Goal: Communication & Community: Ask a question

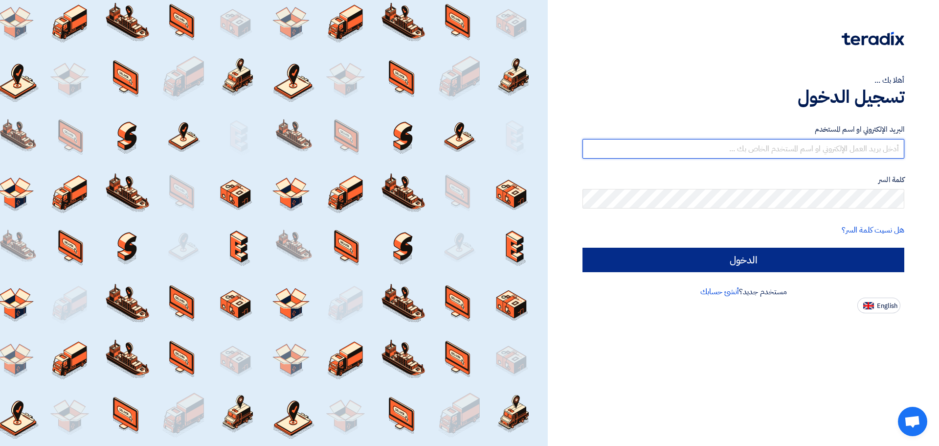
type input "[EMAIL_ADDRESS][DOMAIN_NAME]"
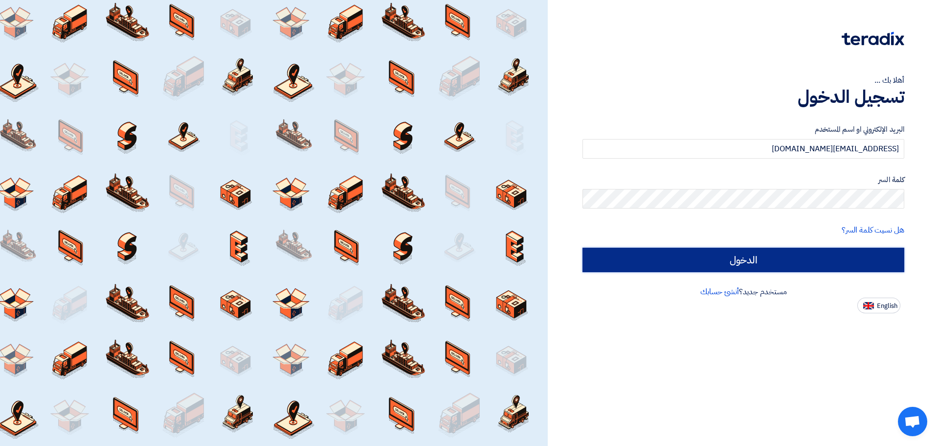
click at [374, 150] on input "الدخول" at bounding box center [744, 260] width 322 height 24
type input "Sign in"
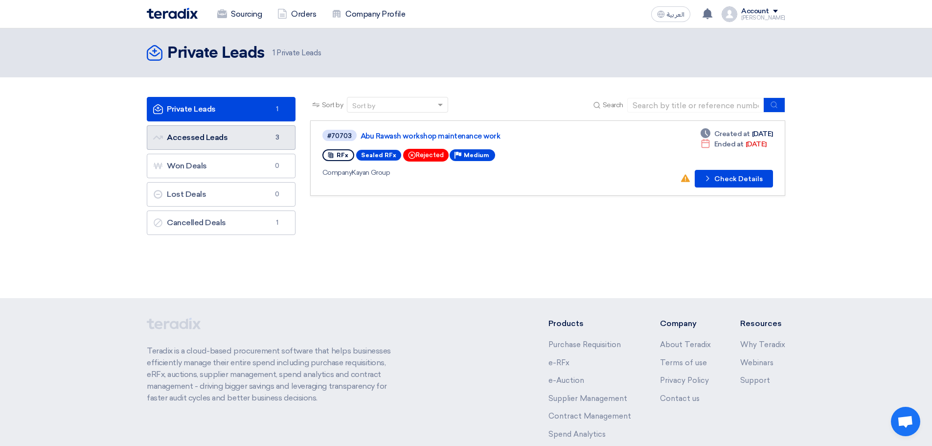
click at [232, 141] on link "Accessed Leads Accessed Leads 3" at bounding box center [221, 137] width 149 height 24
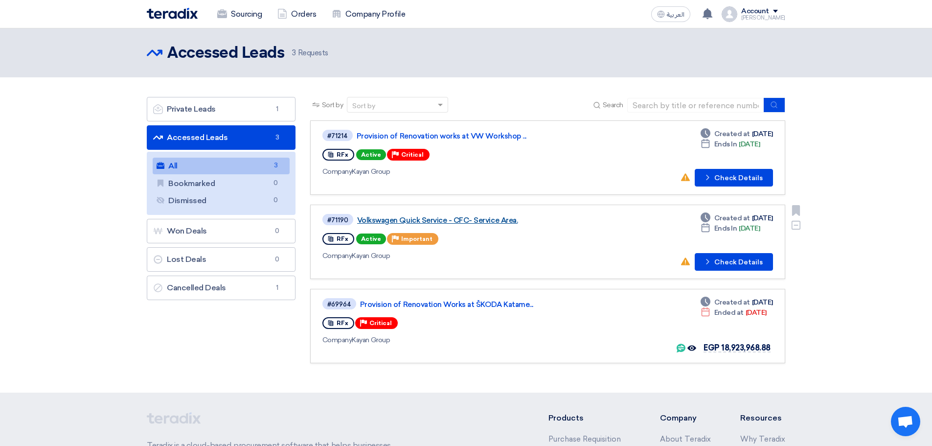
click at [374, 150] on link "Volkswagen Quick Service - CFC- Service Area." at bounding box center [479, 220] width 245 height 9
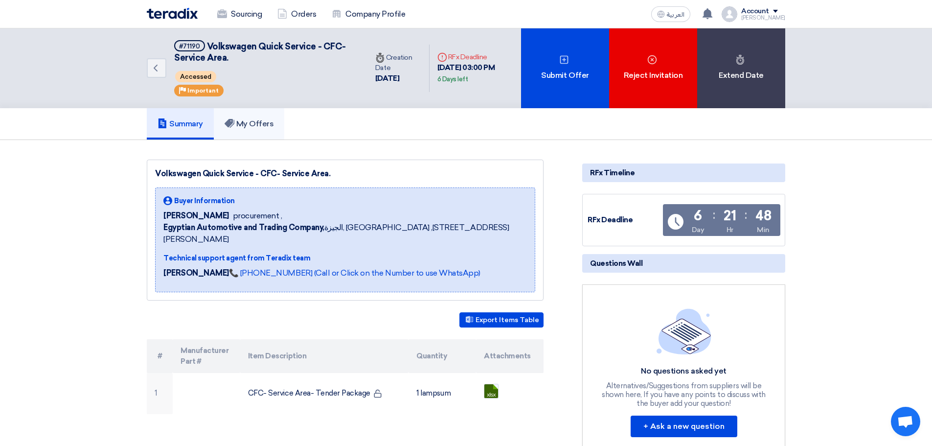
click at [248, 112] on link "My Offers" at bounding box center [249, 123] width 71 height 31
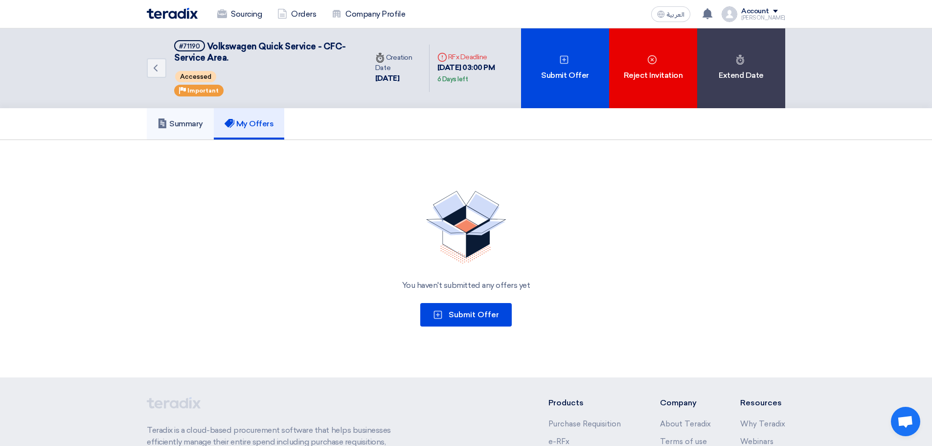
click at [185, 127] on h5 "Summary" at bounding box center [180, 124] width 45 height 10
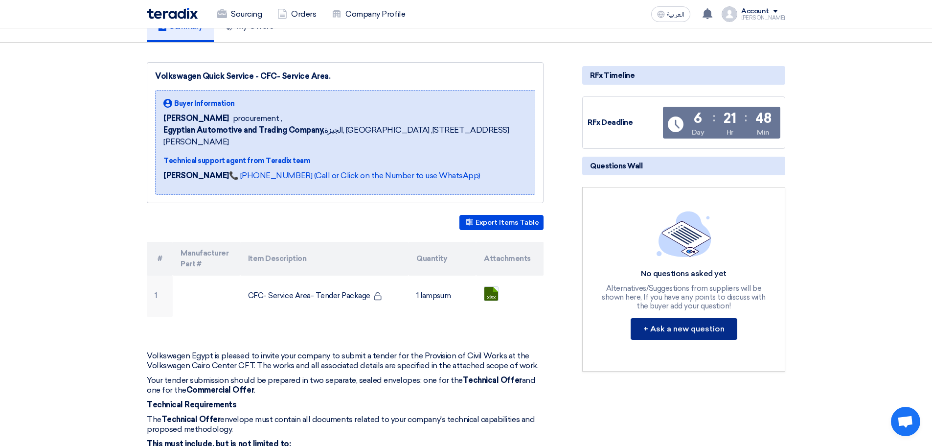
scroll to position [98, 0]
click at [374, 150] on button "+ Ask a new question" at bounding box center [684, 328] width 107 height 22
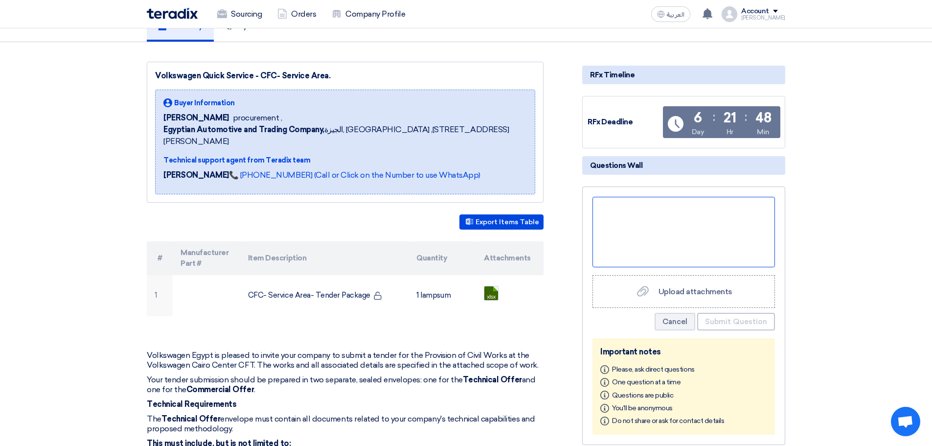
click at [374, 150] on div at bounding box center [683, 232] width 182 height 70
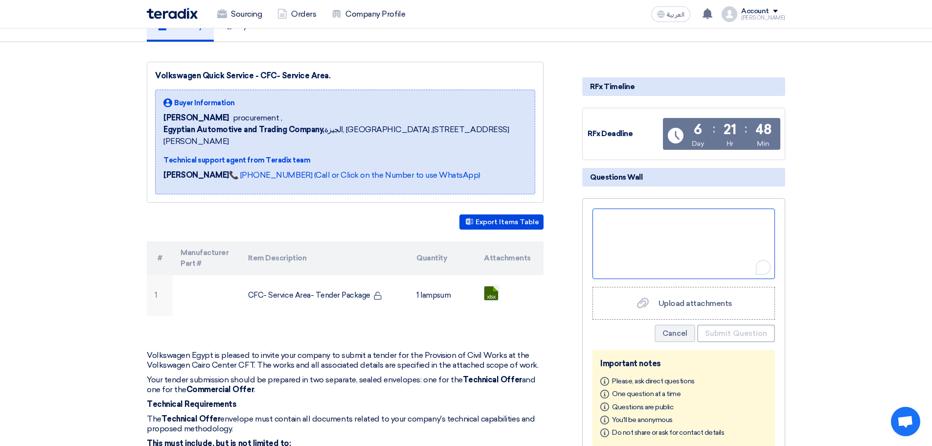
scroll to position [110, 0]
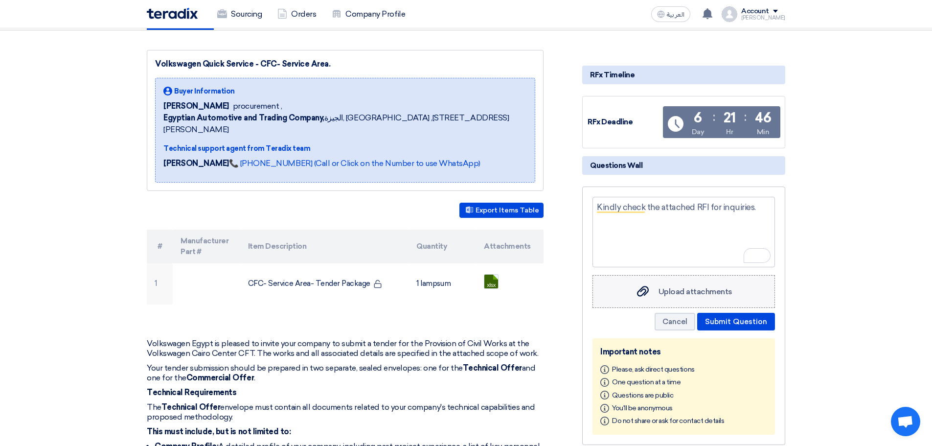
click at [374, 150] on div "Upload attachments Upload attachments" at bounding box center [683, 291] width 97 height 13
click at [0, 0] on input "Upload attachments Upload attachments" at bounding box center [0, 0] width 0 height 0
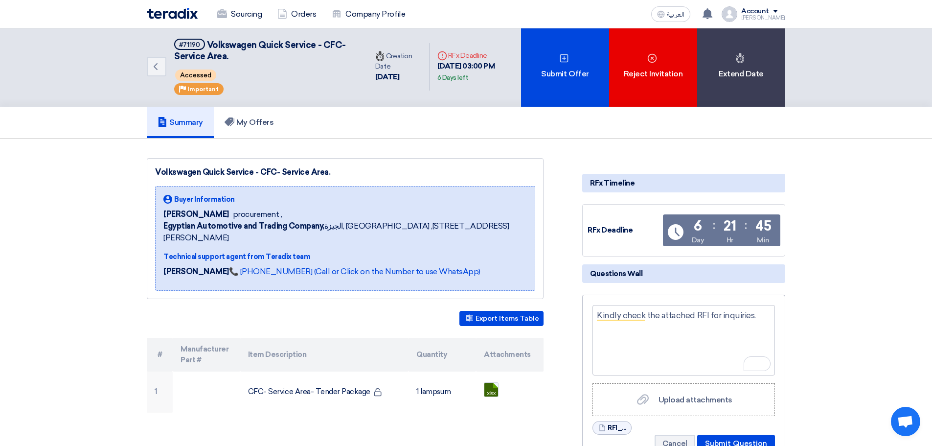
scroll to position [0, 0]
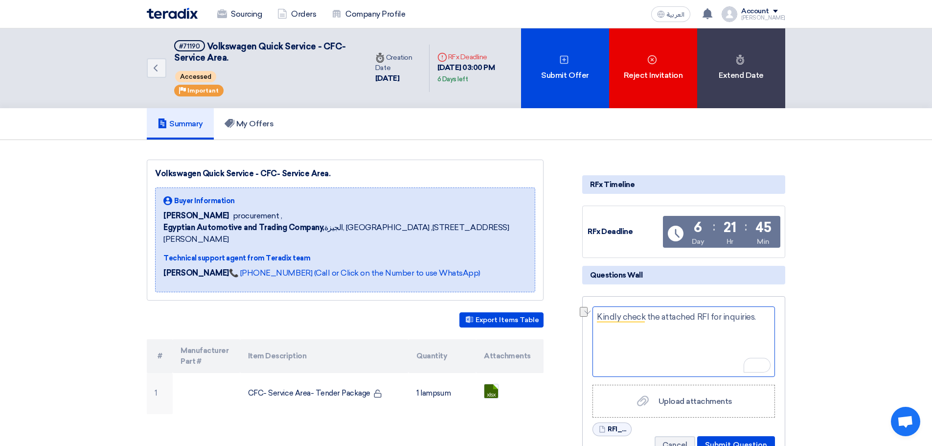
drag, startPoint x: 759, startPoint y: 321, endPoint x: 582, endPoint y: 330, distance: 177.3
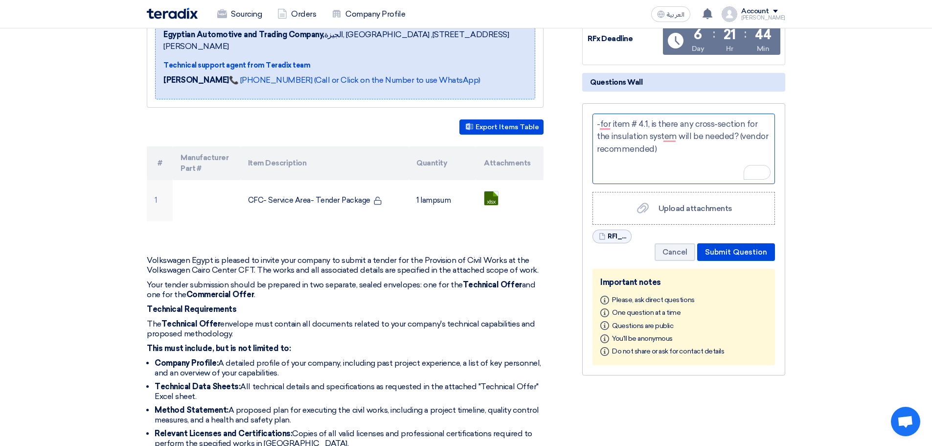
scroll to position [196, 0]
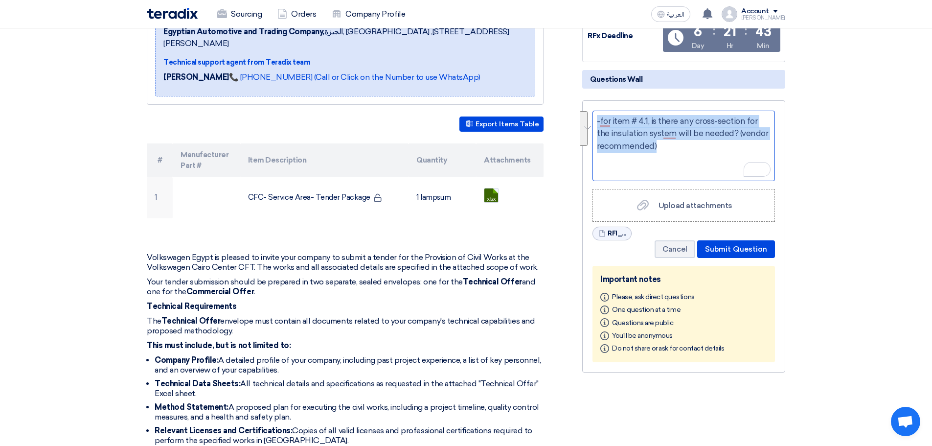
drag, startPoint x: 661, startPoint y: 147, endPoint x: 583, endPoint y: 104, distance: 89.8
click at [374, 104] on div "-for item # 4.1, is there any cross-section for the insulation system will be n…" at bounding box center [683, 236] width 203 height 272
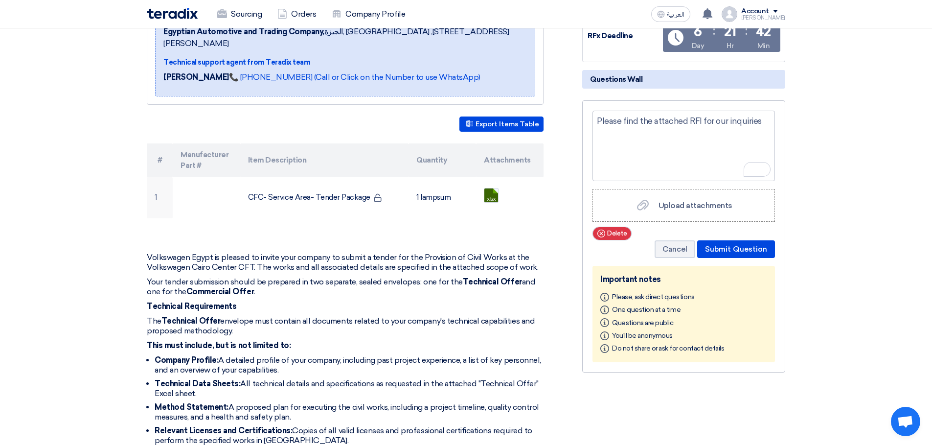
click at [374, 150] on span "Delete" at bounding box center [617, 233] width 20 height 10
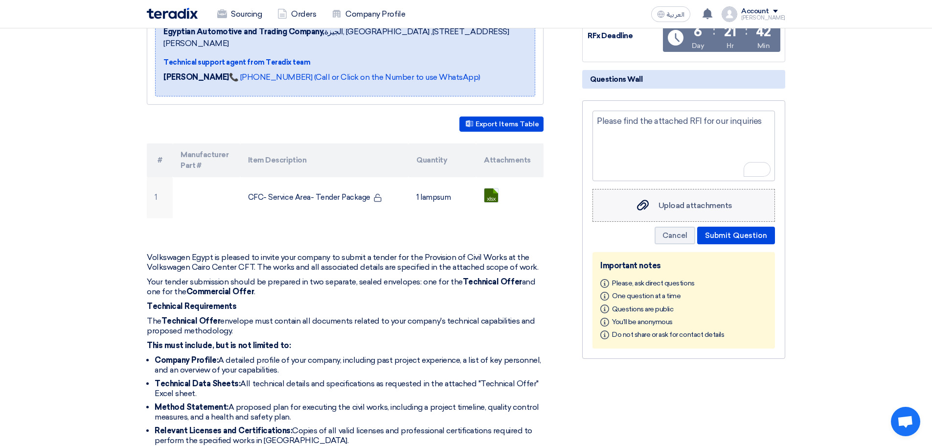
click at [374, 150] on label "Upload attachments Upload attachments" at bounding box center [683, 205] width 182 height 33
click at [0, 0] on input "Upload attachments Upload attachments" at bounding box center [0, 0] width 0 height 0
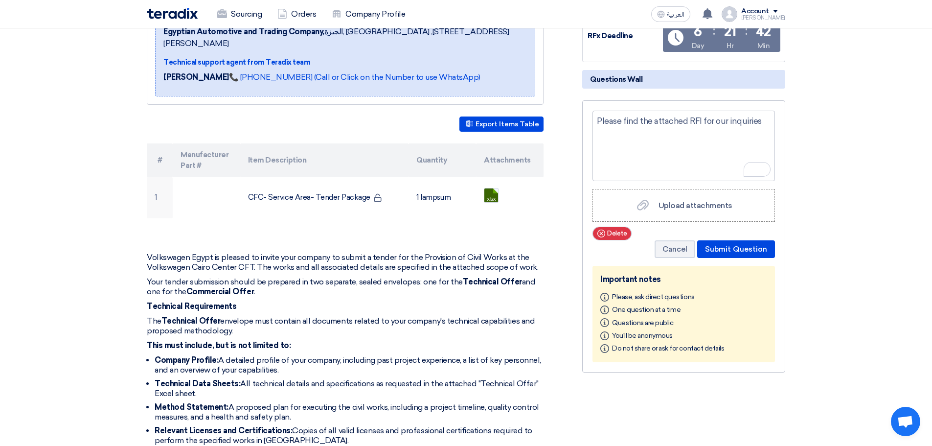
click at [374, 150] on span "Delete" at bounding box center [617, 233] width 20 height 10
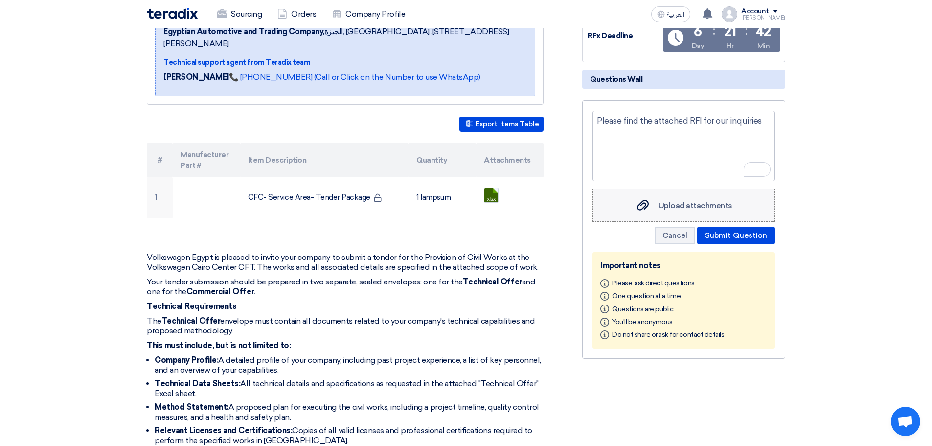
click at [374, 150] on span "Upload attachments" at bounding box center [695, 205] width 74 height 9
click at [0, 0] on input "Upload attachments Upload attachments" at bounding box center [0, 0] width 0 height 0
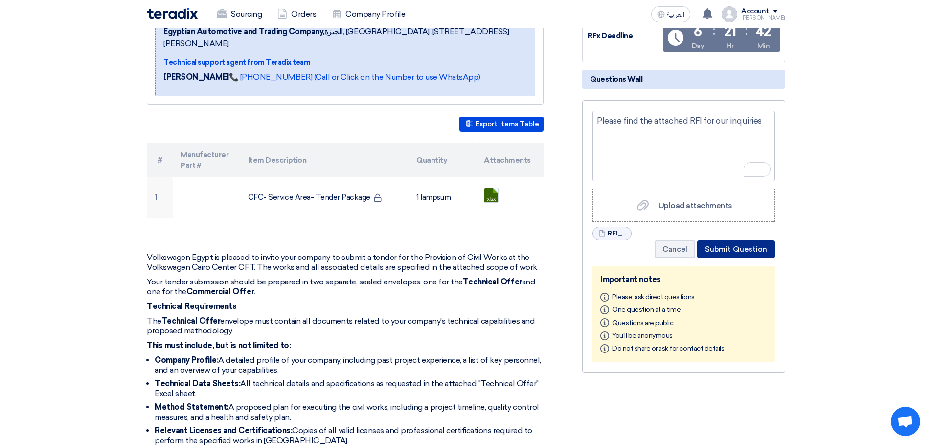
click at [374, 150] on button "Submit Question" at bounding box center [736, 249] width 78 height 18
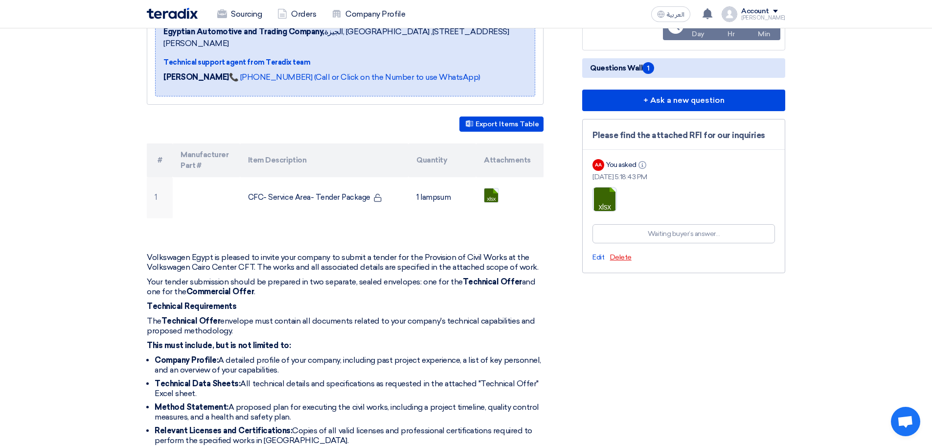
click at [374, 150] on span "Delete" at bounding box center [621, 257] width 22 height 8
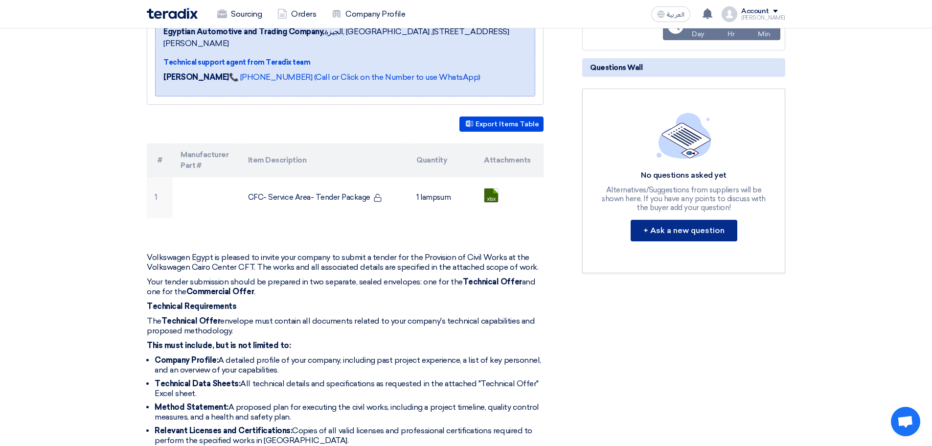
click at [374, 150] on button "+ Ask a new question" at bounding box center [684, 231] width 107 height 22
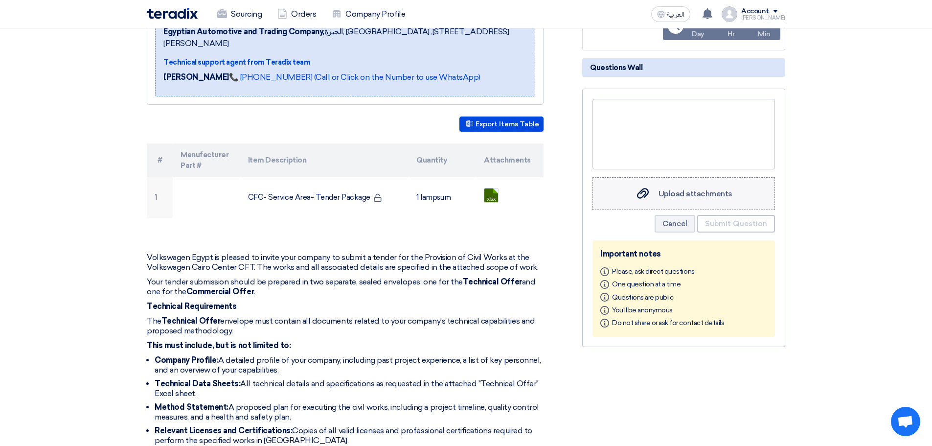
click at [374, 150] on span "Upload attachments" at bounding box center [695, 193] width 74 height 9
click at [0, 0] on input "Upload attachments Upload attachments" at bounding box center [0, 0] width 0 height 0
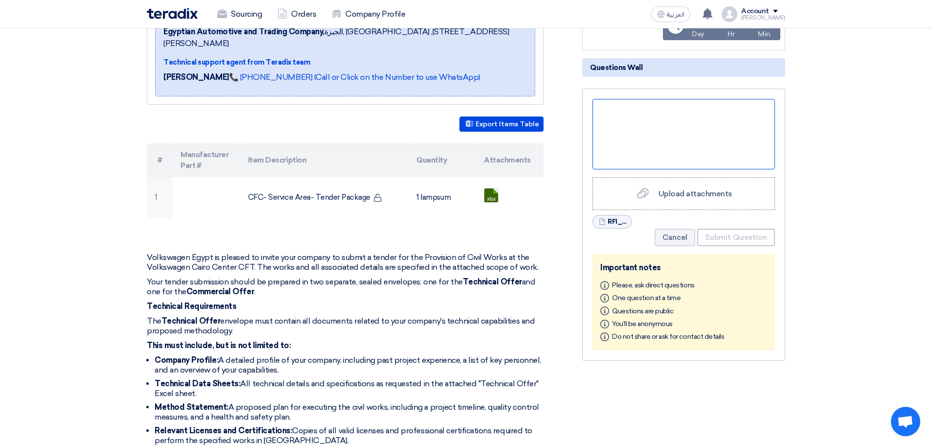
click at [374, 145] on div at bounding box center [683, 134] width 182 height 70
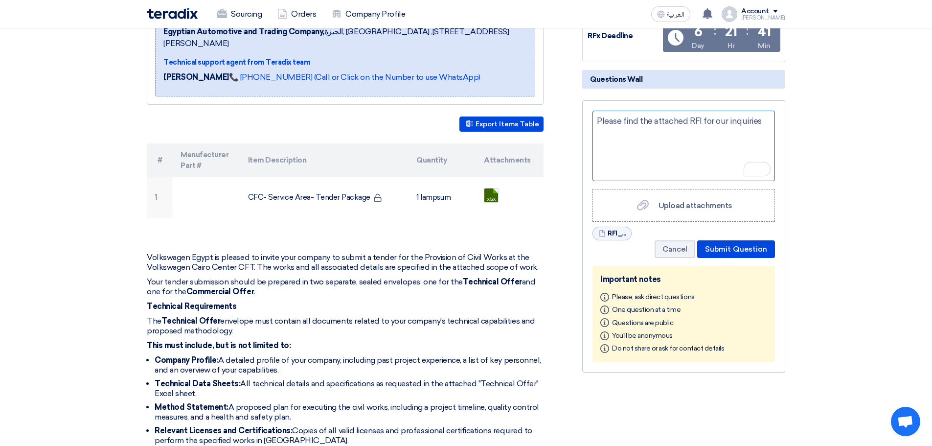
click at [374, 122] on div "Please find the attached RFI for our inquiries" at bounding box center [683, 146] width 182 height 70
drag, startPoint x: 743, startPoint y: 122, endPoint x: 857, endPoint y: 91, distance: 118.5
click at [374, 121] on div "Please find the attached RFI for our inquiries" at bounding box center [683, 146] width 182 height 70
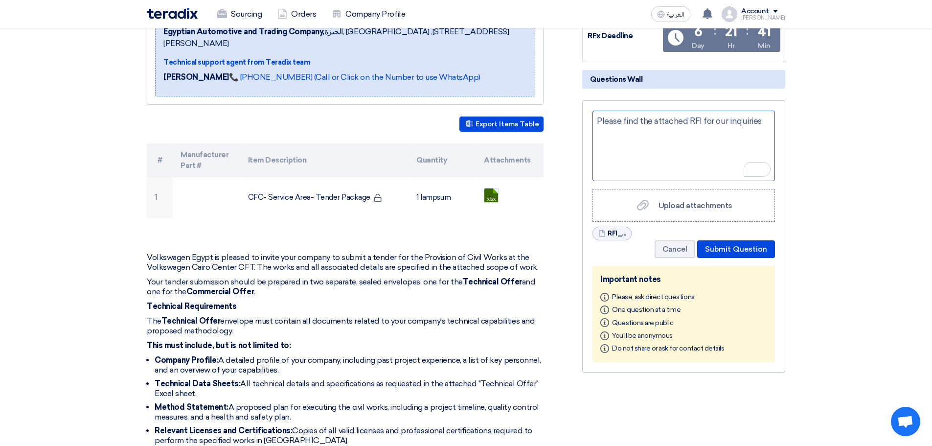
click at [374, 121] on div "Please find the attached RFI for our inquiries" at bounding box center [683, 146] width 182 height 70
copy div "inquiries"
drag, startPoint x: 709, startPoint y: 116, endPoint x: 723, endPoint y: 121, distance: 14.5
click at [374, 120] on div "Please find the attached RFI for our inquiries" at bounding box center [683, 146] width 182 height 70
click at [374, 144] on div "Please find the attached RFI for our inquiries" at bounding box center [683, 146] width 182 height 70
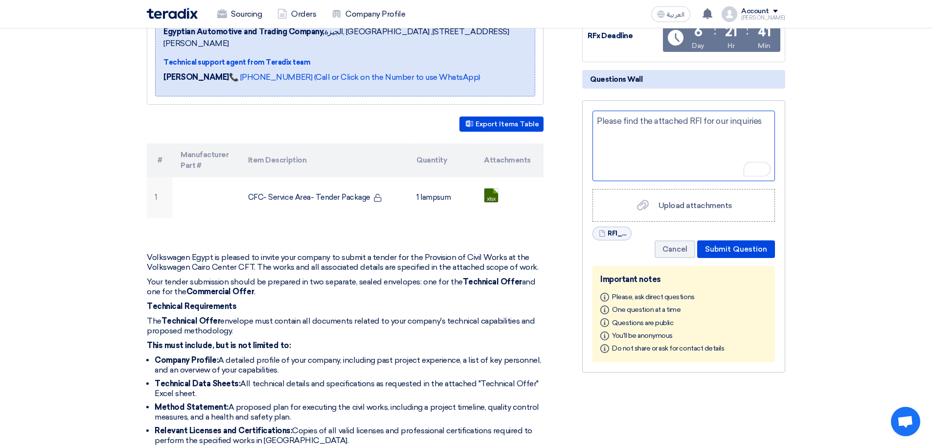
click at [374, 135] on div "Please find the attached RFI for our inquiries" at bounding box center [683, 146] width 182 height 70
click at [374, 150] on button "Submit Question" at bounding box center [736, 249] width 78 height 18
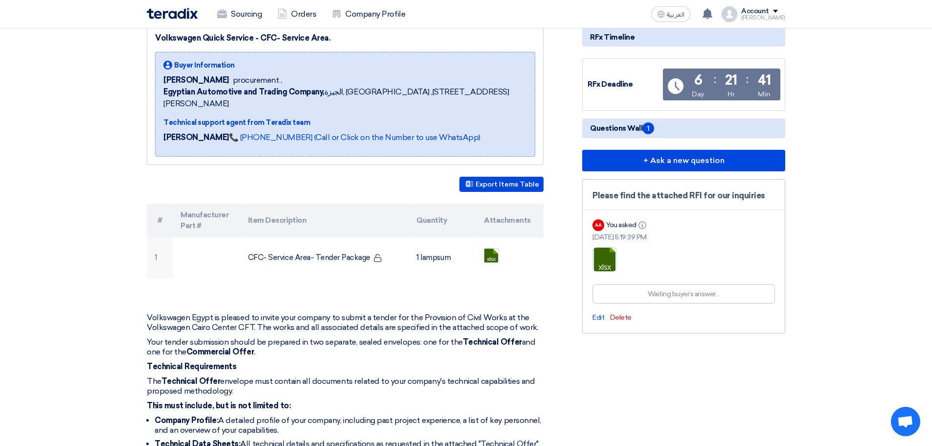
scroll to position [0, 0]
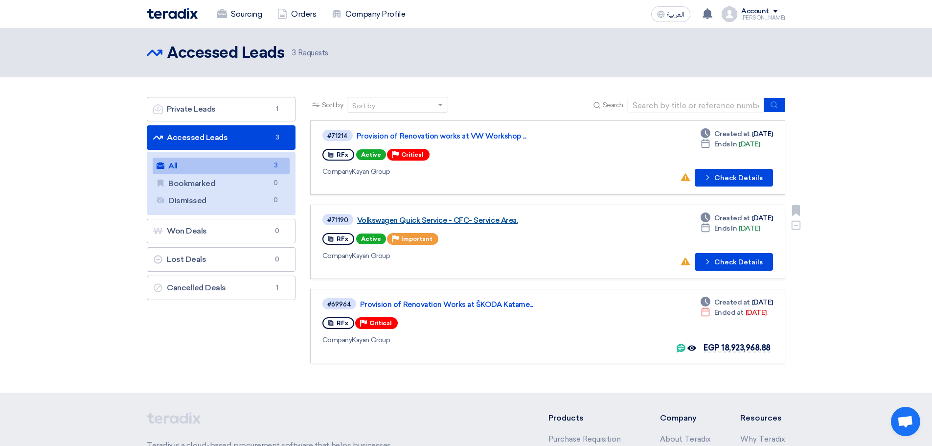
click at [470, 219] on link "Volkswagen Quick Service - CFC- Service Area." at bounding box center [479, 220] width 245 height 9
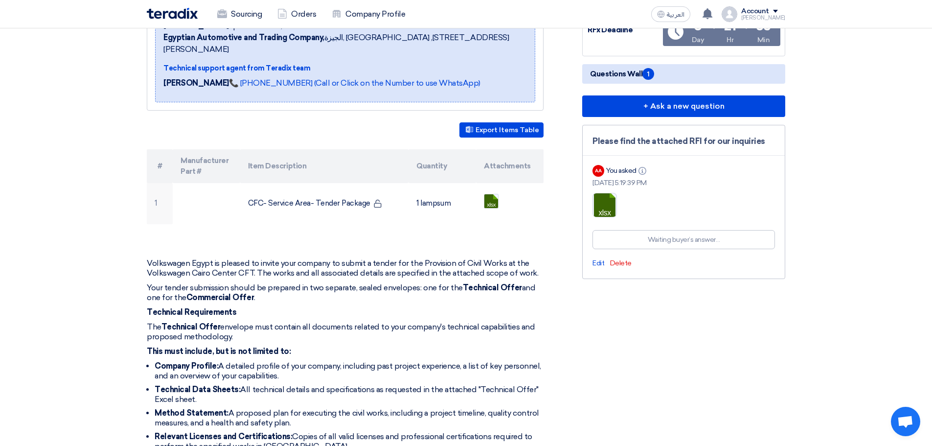
scroll to position [196, 0]
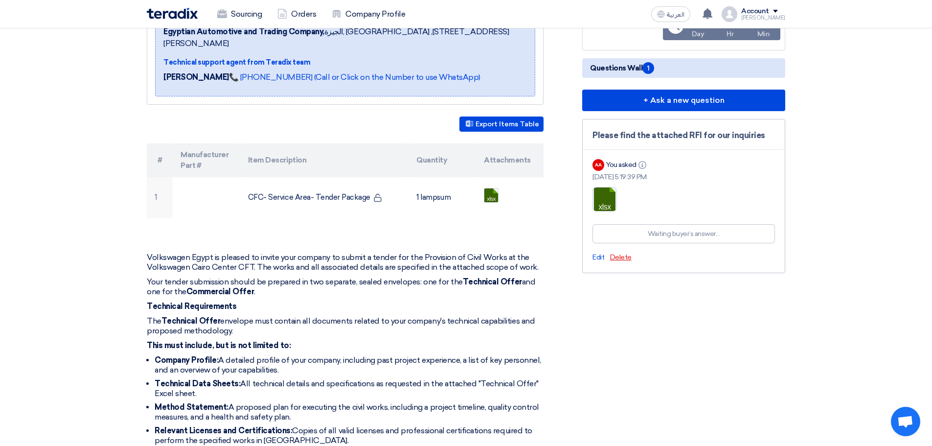
click at [615, 256] on span "Delete" at bounding box center [621, 257] width 22 height 8
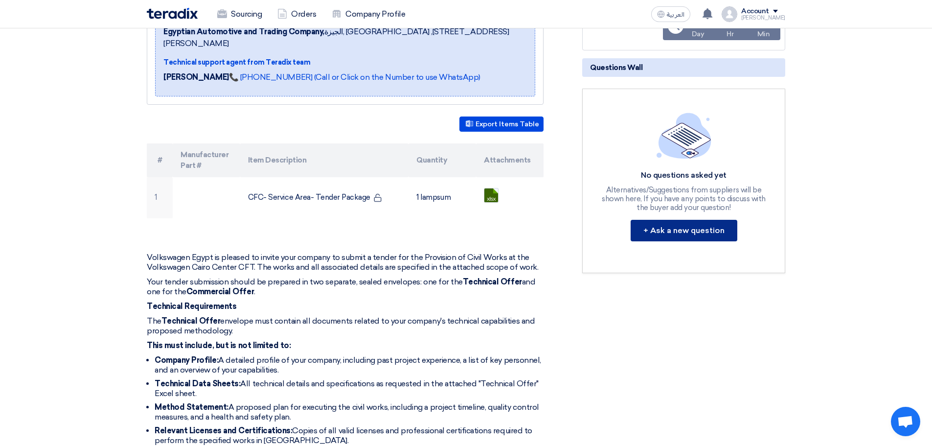
click at [680, 231] on button "+ Ask a new question" at bounding box center [684, 231] width 107 height 22
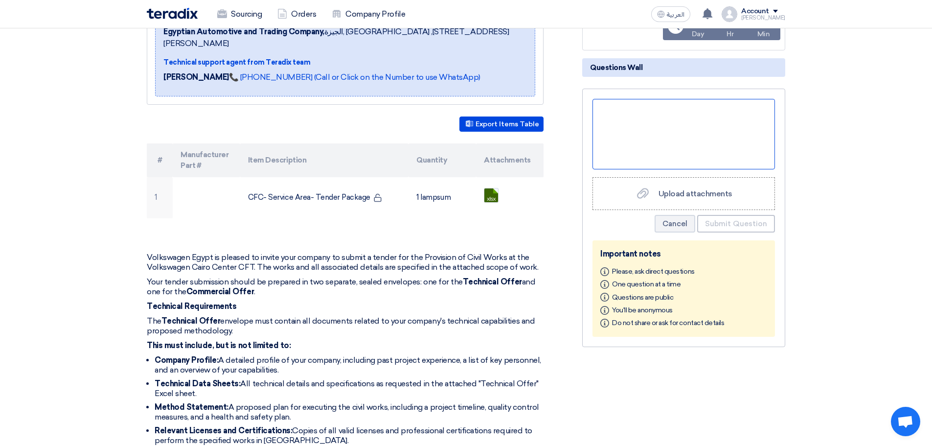
click at [644, 111] on div at bounding box center [683, 134] width 182 height 70
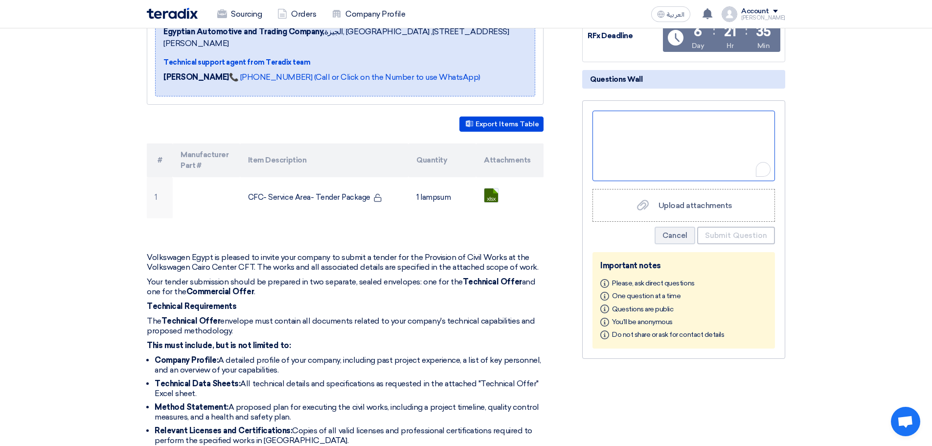
scroll to position [207, 0]
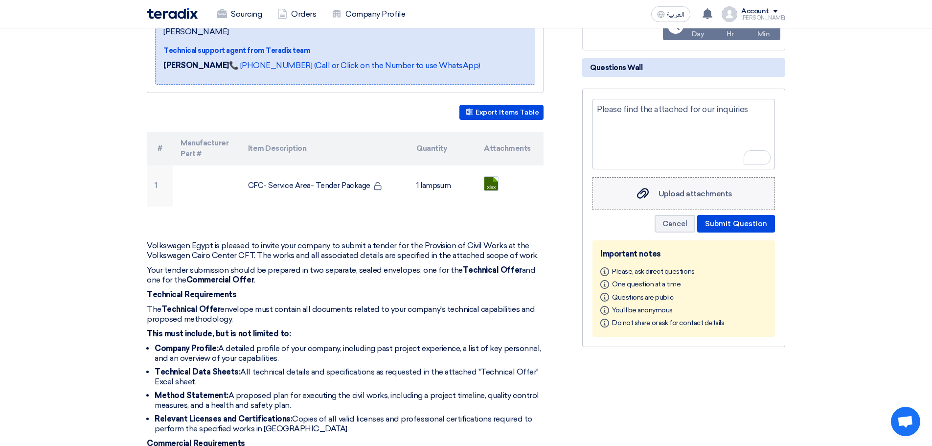
click at [680, 197] on span "Upload attachments" at bounding box center [695, 193] width 74 height 9
click at [0, 0] on input "Upload attachments Upload attachments" at bounding box center [0, 0] width 0 height 0
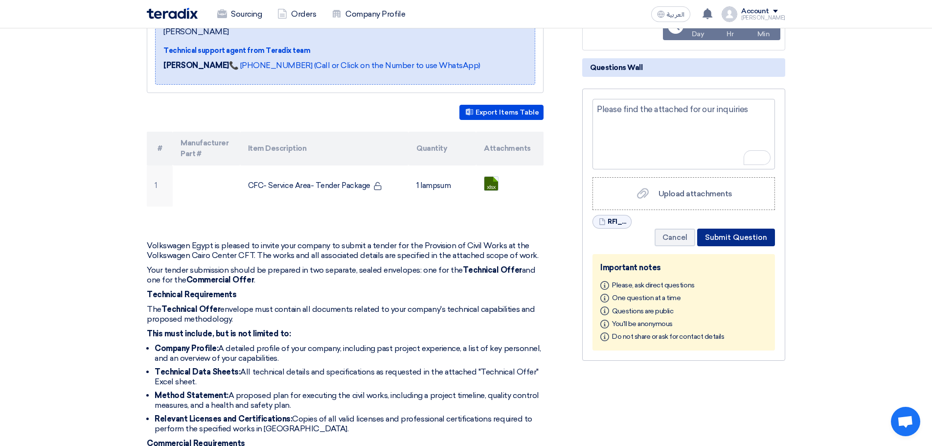
click at [749, 236] on button "Submit Question" at bounding box center [736, 237] width 78 height 18
